Goal: Information Seeking & Learning: Find specific page/section

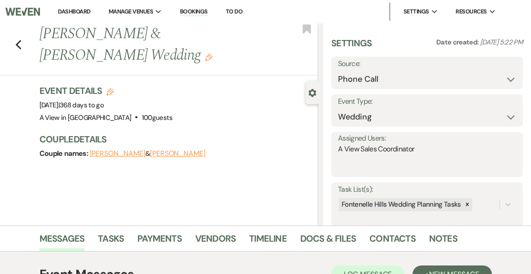
select select "22"
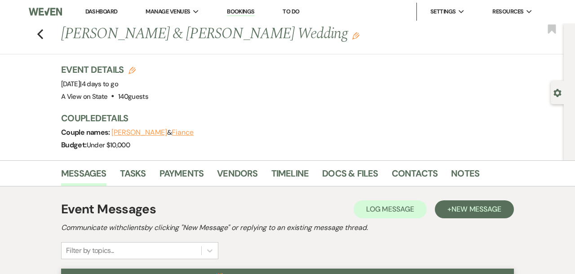
click at [44, 26] on div "Previous Chelsea Jones & Andrew Leopold's Wedding Edit Bookmark" at bounding box center [280, 38] width 568 height 31
click at [39, 36] on icon "Previous" at bounding box center [40, 34] width 7 height 11
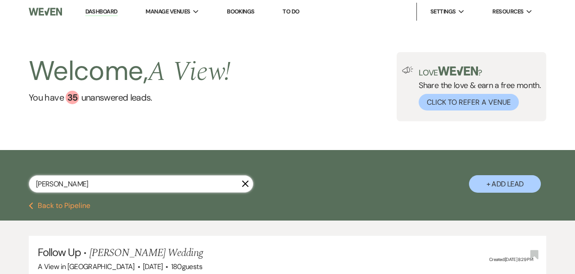
click at [108, 191] on input "chelsea jones" at bounding box center [141, 184] width 224 height 18
paste input "Madeline Marasco"
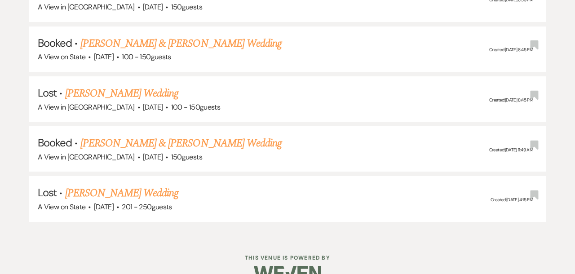
scroll to position [673, 0]
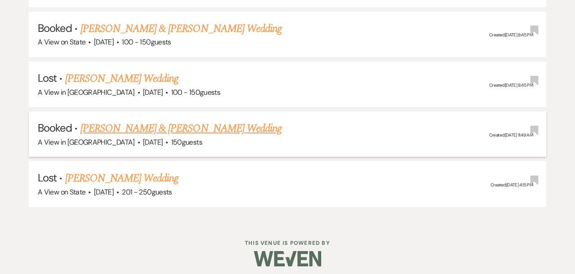
type input "Madeline Marasco"
click at [164, 121] on link "Madeline Marasco & John Coate's Wedding" at bounding box center [180, 128] width 201 height 16
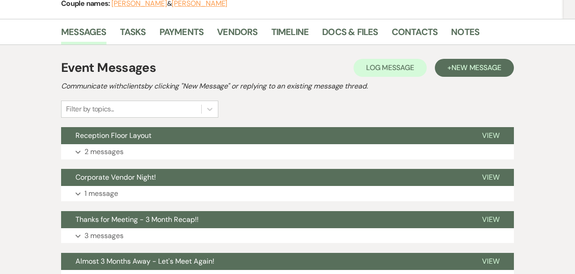
scroll to position [144, 0]
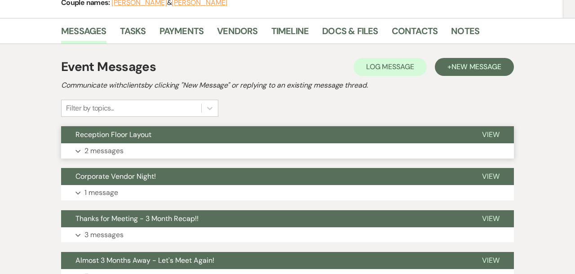
click at [405, 152] on button "Expand 2 messages" at bounding box center [287, 150] width 453 height 15
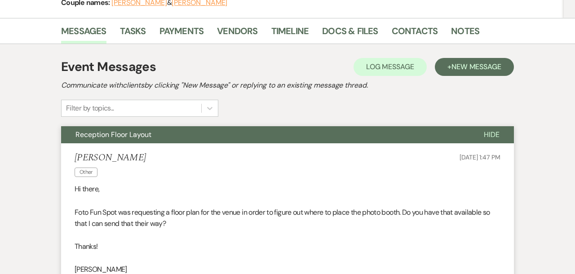
click at [405, 152] on div "Madeline Marasco Other Aug 25, 2025, 1:47 PM" at bounding box center [288, 165] width 426 height 27
click at [404, 167] on div "Madeline Marasco Other Aug 25, 2025, 1:47 PM" at bounding box center [288, 165] width 426 height 27
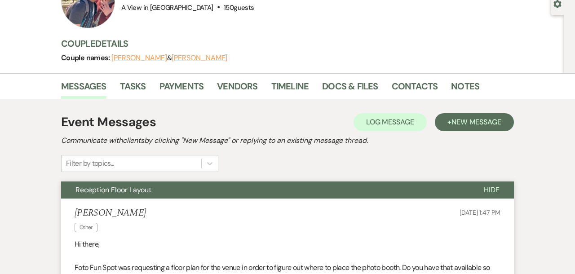
scroll to position [88, 0]
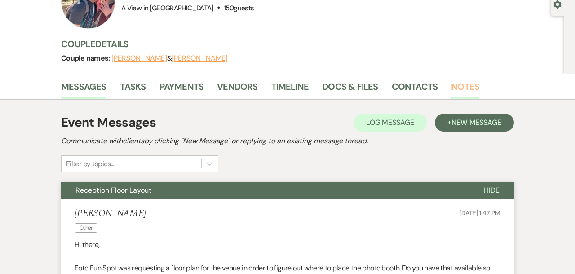
click at [451, 88] on link "Notes" at bounding box center [465, 89] width 28 height 20
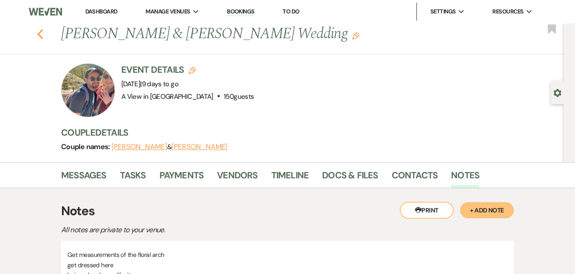
click at [37, 31] on icon "Previous" at bounding box center [40, 34] width 7 height 11
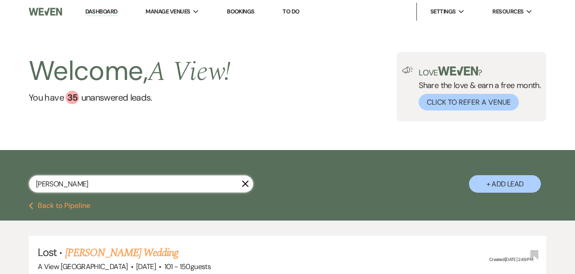
click at [91, 186] on input "Madeline Marasco" at bounding box center [141, 184] width 224 height 18
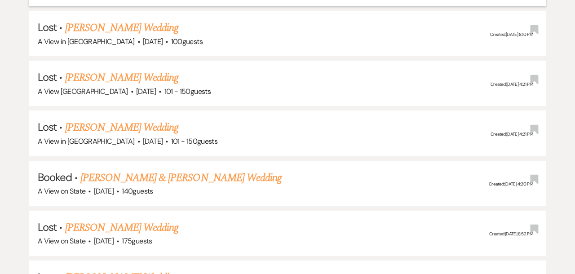
scroll to position [1274, 0]
type input "jones"
click at [119, 169] on link "Chelsea Jones & Andrew Leopold's Wedding" at bounding box center [180, 177] width 201 height 16
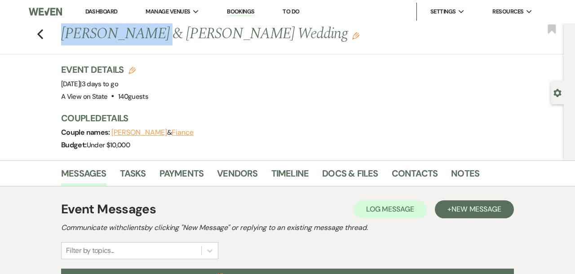
drag, startPoint x: 139, startPoint y: 34, endPoint x: 58, endPoint y: 32, distance: 80.4
click at [58, 32] on div "Previous Chelsea Jones & Andrew Leopold's Wedding Edit" at bounding box center [310, 34] width 507 height 22
copy h1 "Chelsea Jones"
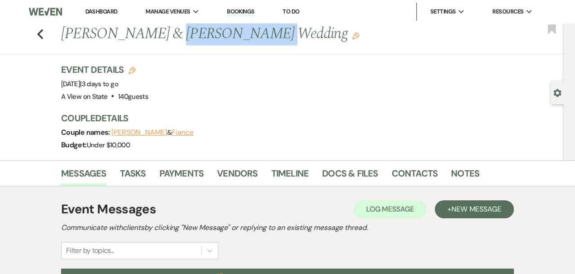
drag, startPoint x: 245, startPoint y: 34, endPoint x: 157, endPoint y: 32, distance: 88.5
click at [157, 32] on h1 "Chelsea Jones & Andrew Leopold's Wedding Edit" at bounding box center [260, 34] width 398 height 22
copy h1 "Andrew Leopold"
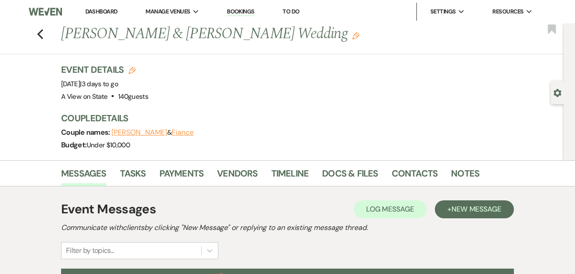
click at [215, 80] on div "Event Details Edit Event Date: Saturday, October 18th, 2025 | 3 days to go Venu…" at bounding box center [307, 83] width 493 height 40
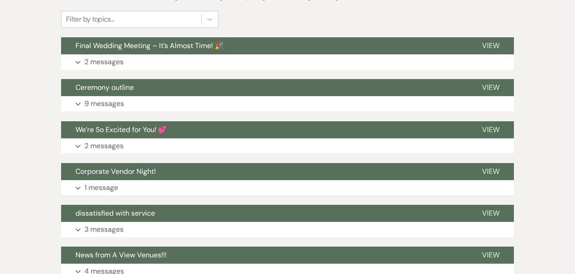
scroll to position [253, 0]
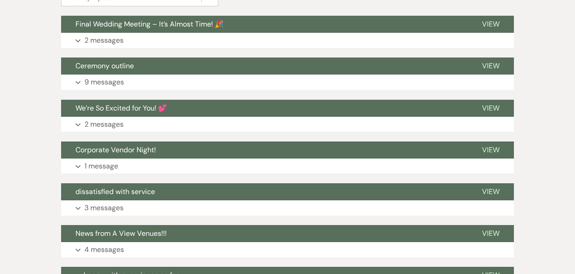
click at [218, 84] on button "Expand 9 messages" at bounding box center [287, 82] width 453 height 15
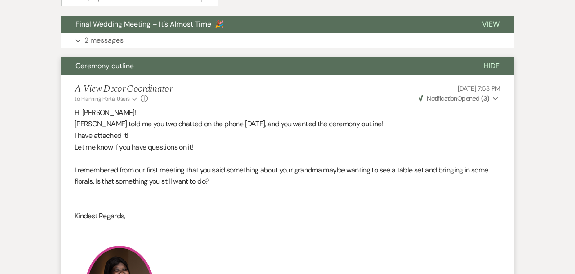
scroll to position [255, 0]
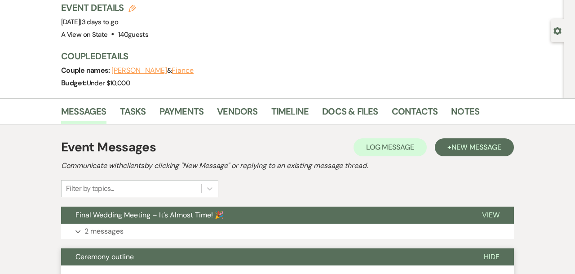
scroll to position [0, 0]
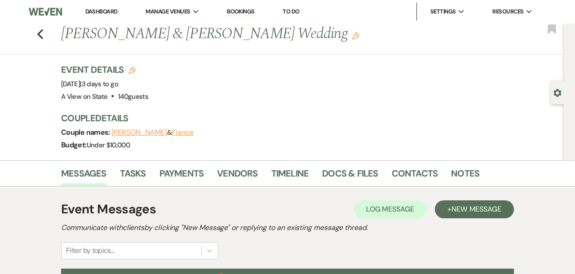
click at [37, 42] on div "Previous Chelsea Jones & Andrew Leopold's Wedding Edit Bookmark" at bounding box center [280, 38] width 568 height 31
click at [38, 38] on icon "Previous" at bounding box center [40, 34] width 7 height 11
